Goal: Transaction & Acquisition: Purchase product/service

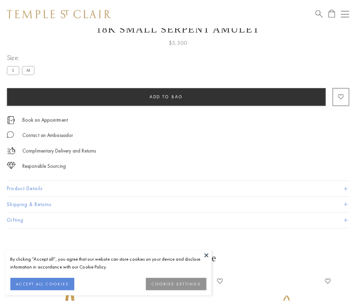
scroll to position [27, 0]
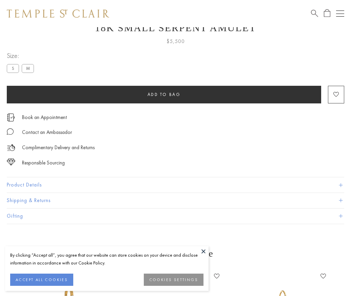
click at [164, 94] on span "Add to bag" at bounding box center [164, 95] width 33 height 6
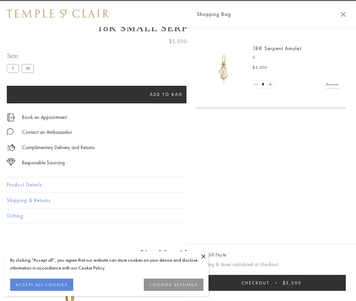
click at [346, 283] on button "Checkout $5,500" at bounding box center [271, 283] width 149 height 16
